Goal: Transaction & Acquisition: Download file/media

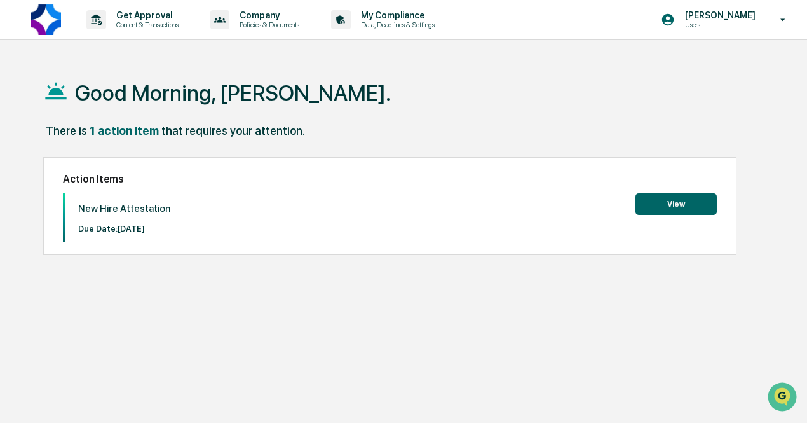
click at [650, 198] on button "View" at bounding box center [676, 204] width 81 height 22
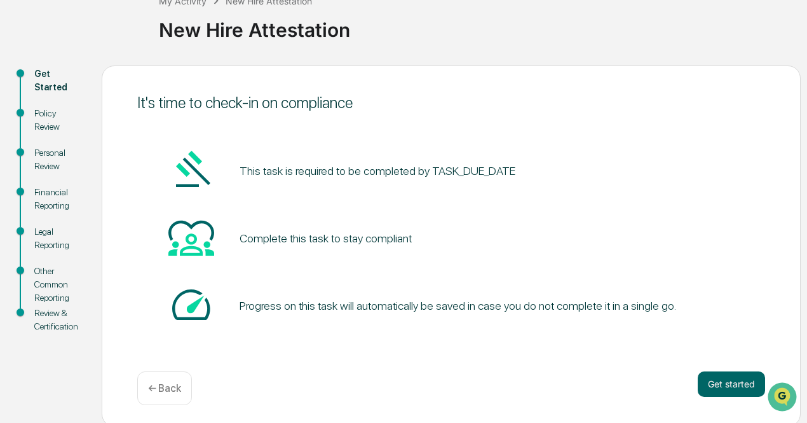
scroll to position [90, 0]
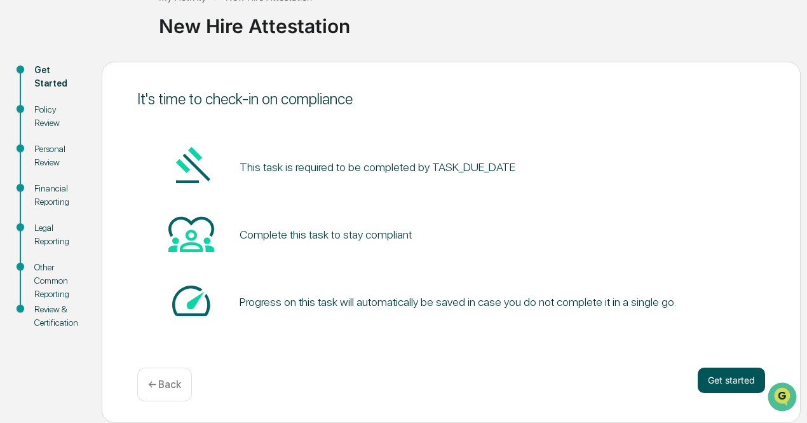
click at [717, 373] on button "Get started" at bounding box center [731, 379] width 67 height 25
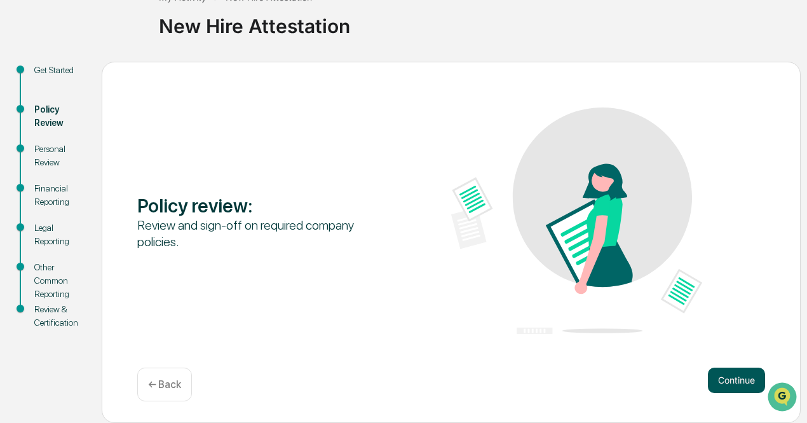
click at [721, 371] on button "Continue" at bounding box center [736, 379] width 57 height 25
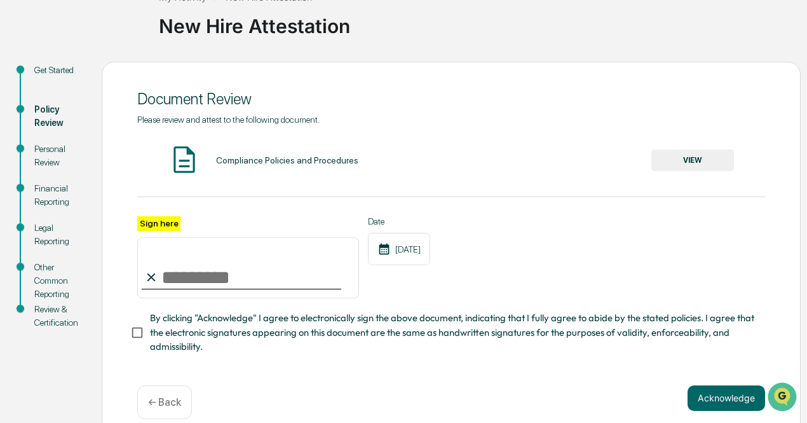
scroll to position [113, 0]
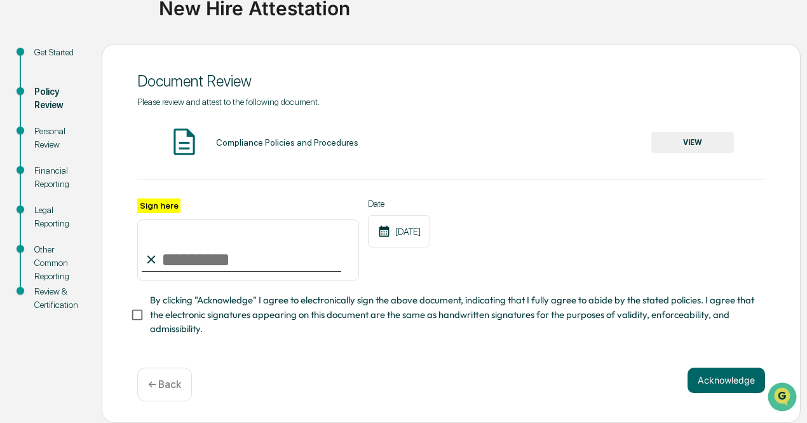
click at [682, 137] on button "VIEW" at bounding box center [693, 143] width 83 height 22
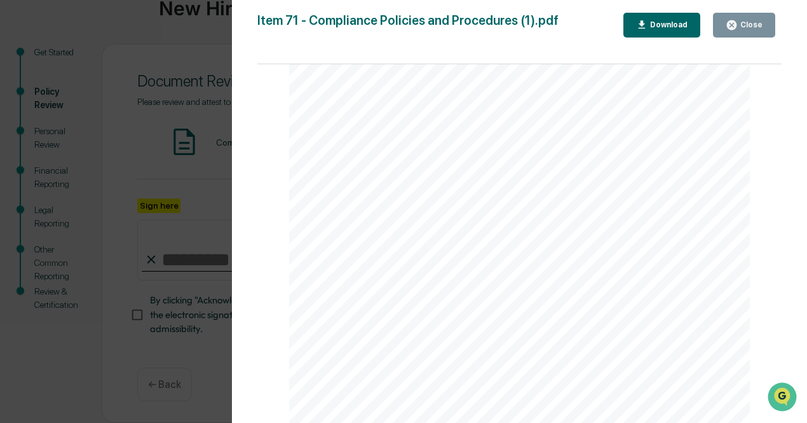
click at [661, 19] on div "Download" at bounding box center [662, 25] width 52 height 12
click at [644, 24] on icon "button" at bounding box center [642, 24] width 7 height 8
